Goal: Find specific page/section: Find specific page/section

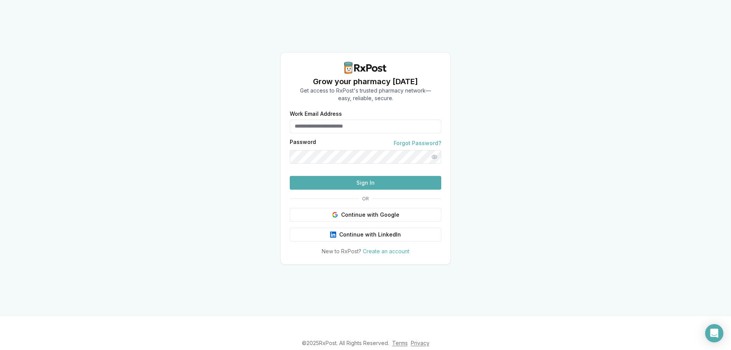
click at [374, 120] on input "Work Email Address" at bounding box center [366, 127] width 152 height 14
type input "**********"
click at [382, 190] on button "Sign In" at bounding box center [366, 183] width 152 height 14
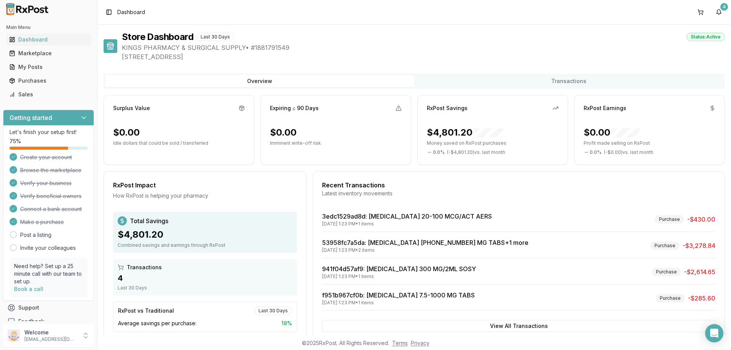
scroll to position [19, 0]
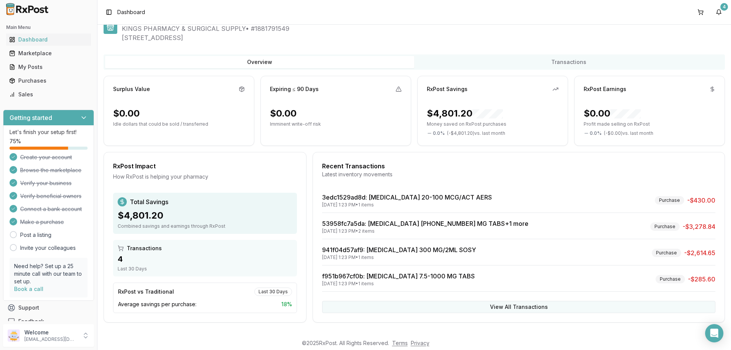
click at [516, 308] on button "View All Transactions" at bounding box center [519, 307] width 394 height 12
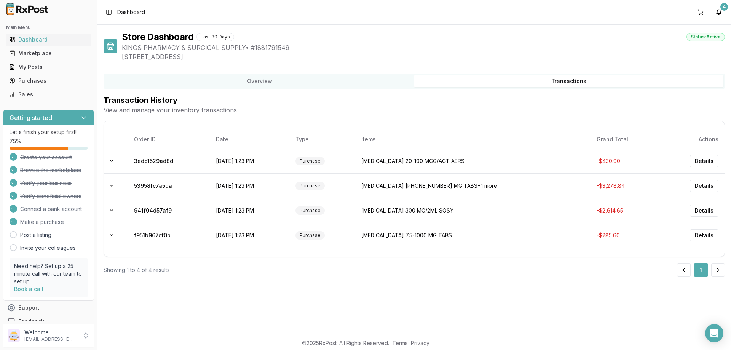
scroll to position [0, 0]
click at [712, 182] on button "Details" at bounding box center [704, 186] width 29 height 12
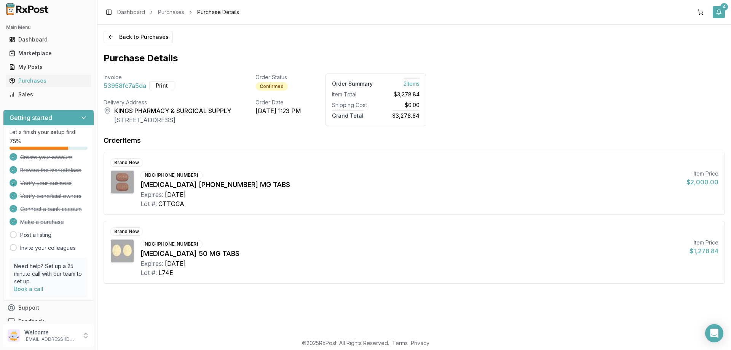
click at [719, 8] on button "4" at bounding box center [719, 12] width 12 height 12
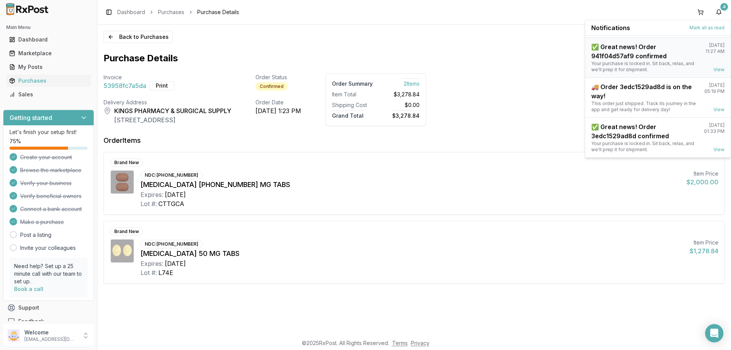
scroll to position [60, 0]
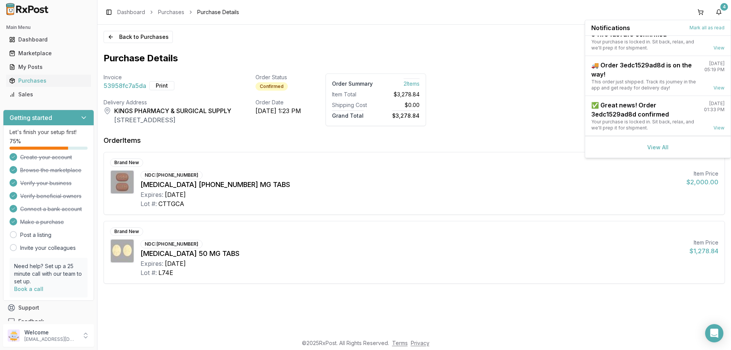
click at [656, 143] on div "View All" at bounding box center [659, 147] width 146 height 22
click at [652, 147] on link "View All" at bounding box center [658, 147] width 21 height 6
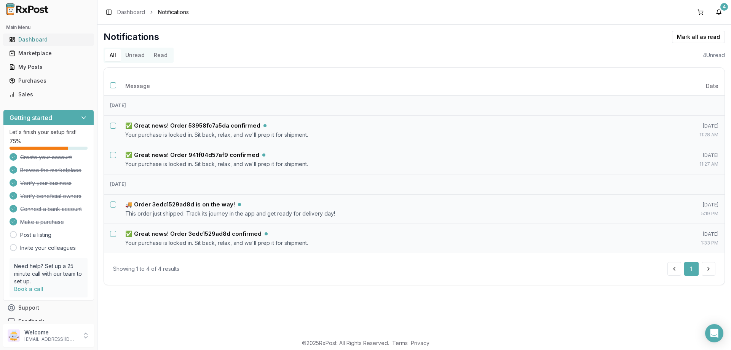
click at [28, 36] on div "Dashboard" at bounding box center [48, 40] width 79 height 8
